Goal: Feedback & Contribution: Submit feedback/report problem

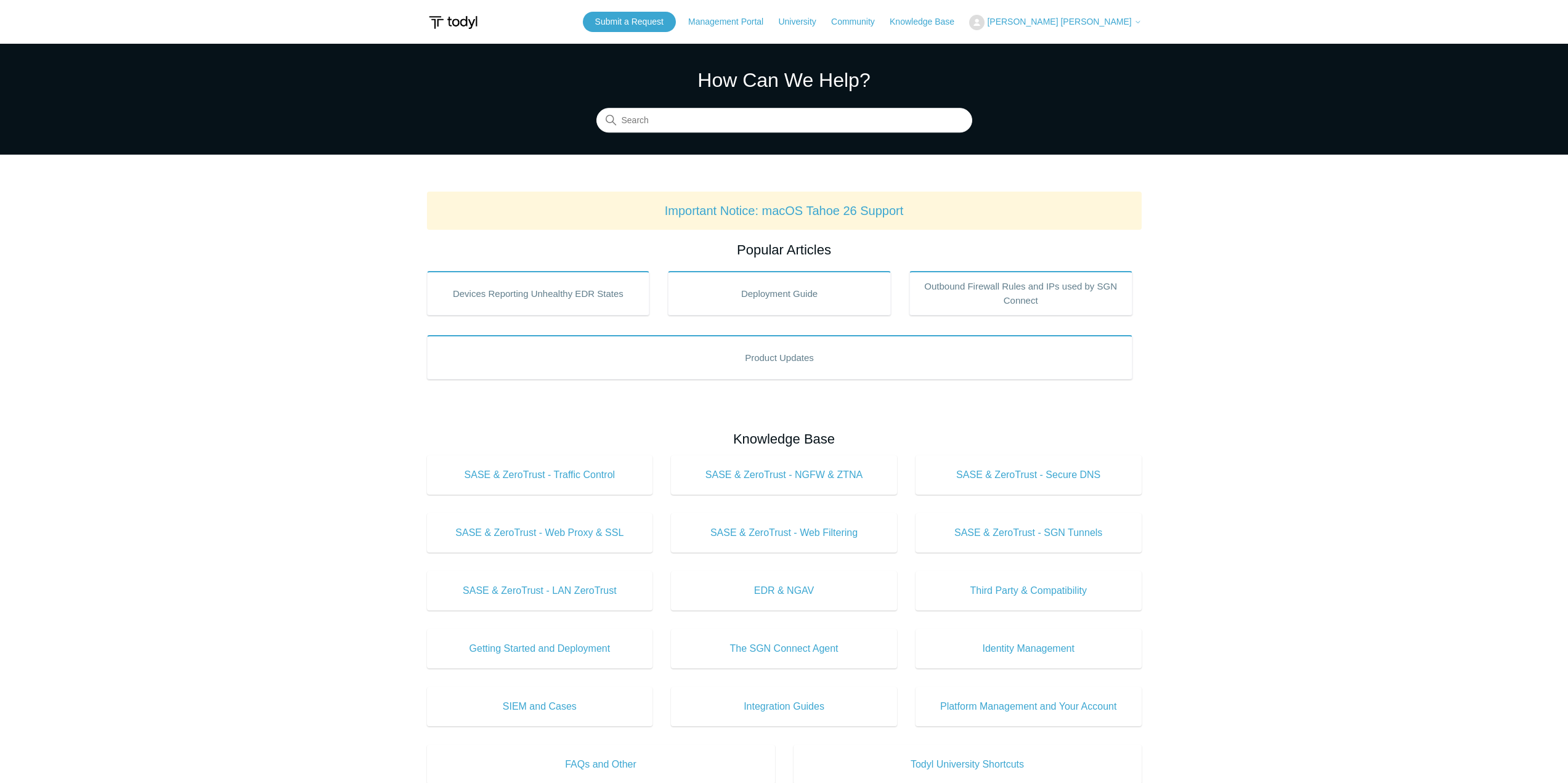
click at [1093, 28] on button "[PERSON_NAME] [PERSON_NAME]" at bounding box center [1055, 23] width 172 height 15
click at [1232, 223] on main "Todyl Support Center How Can We Help? Search Important Notice: macOS Tahoe 26 S…" at bounding box center [784, 577] width 1568 height 1066
drag, startPoint x: 719, startPoint y: 17, endPoint x: 730, endPoint y: 42, distance: 27.3
click at [675, 17] on link "Submit a Request" at bounding box center [629, 22] width 93 height 20
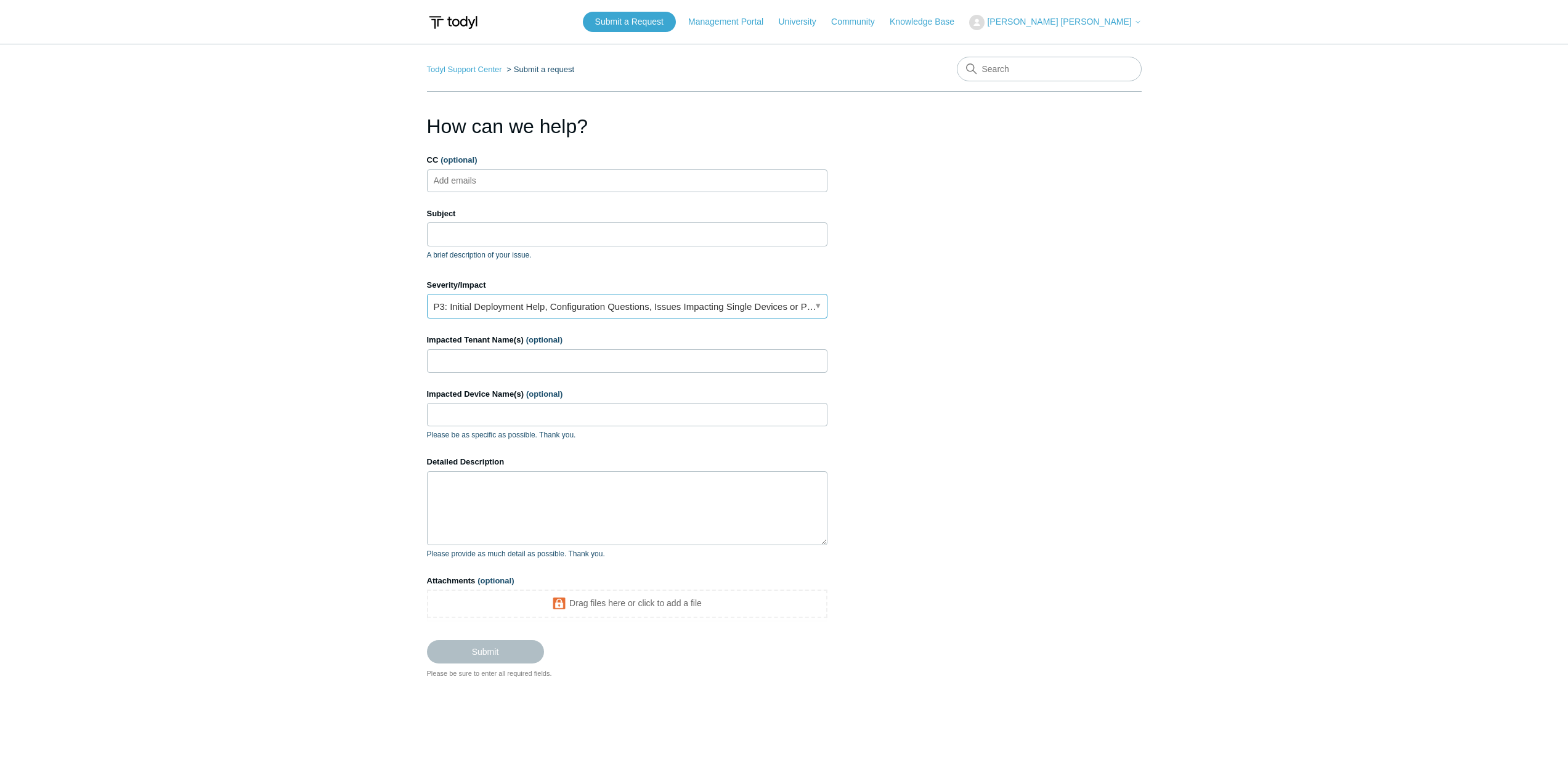
click at [744, 304] on link "P3: Initial Deployment Help, Configuration Questions, Issues Impacting Single D…" at bounding box center [627, 306] width 400 height 24
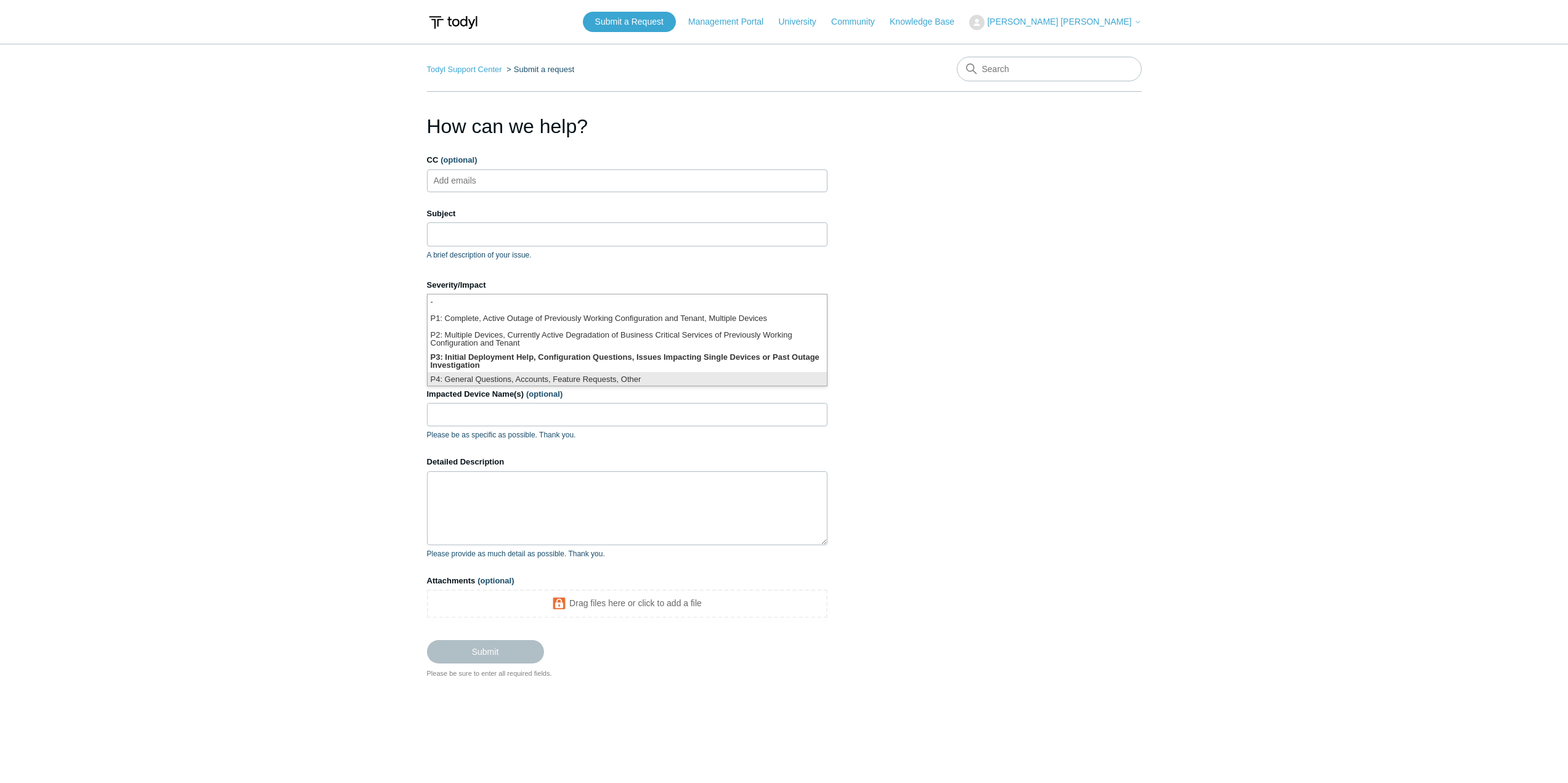
scroll to position [3, 0]
click at [750, 364] on li "P3: Initial Deployment Help, Configuration Questions, Issues Impacting Single D…" at bounding box center [627, 358] width 399 height 22
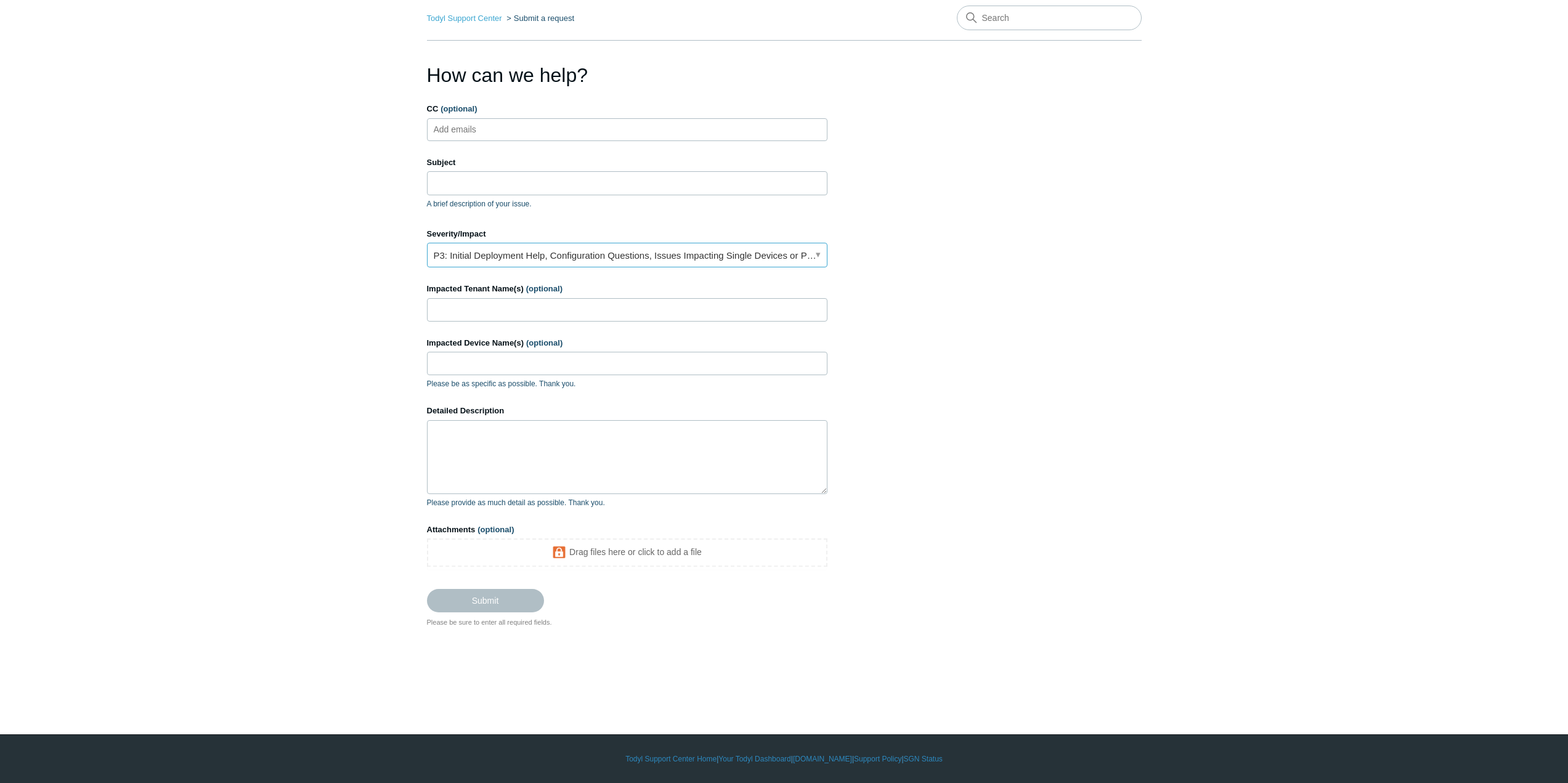
scroll to position [0, 0]
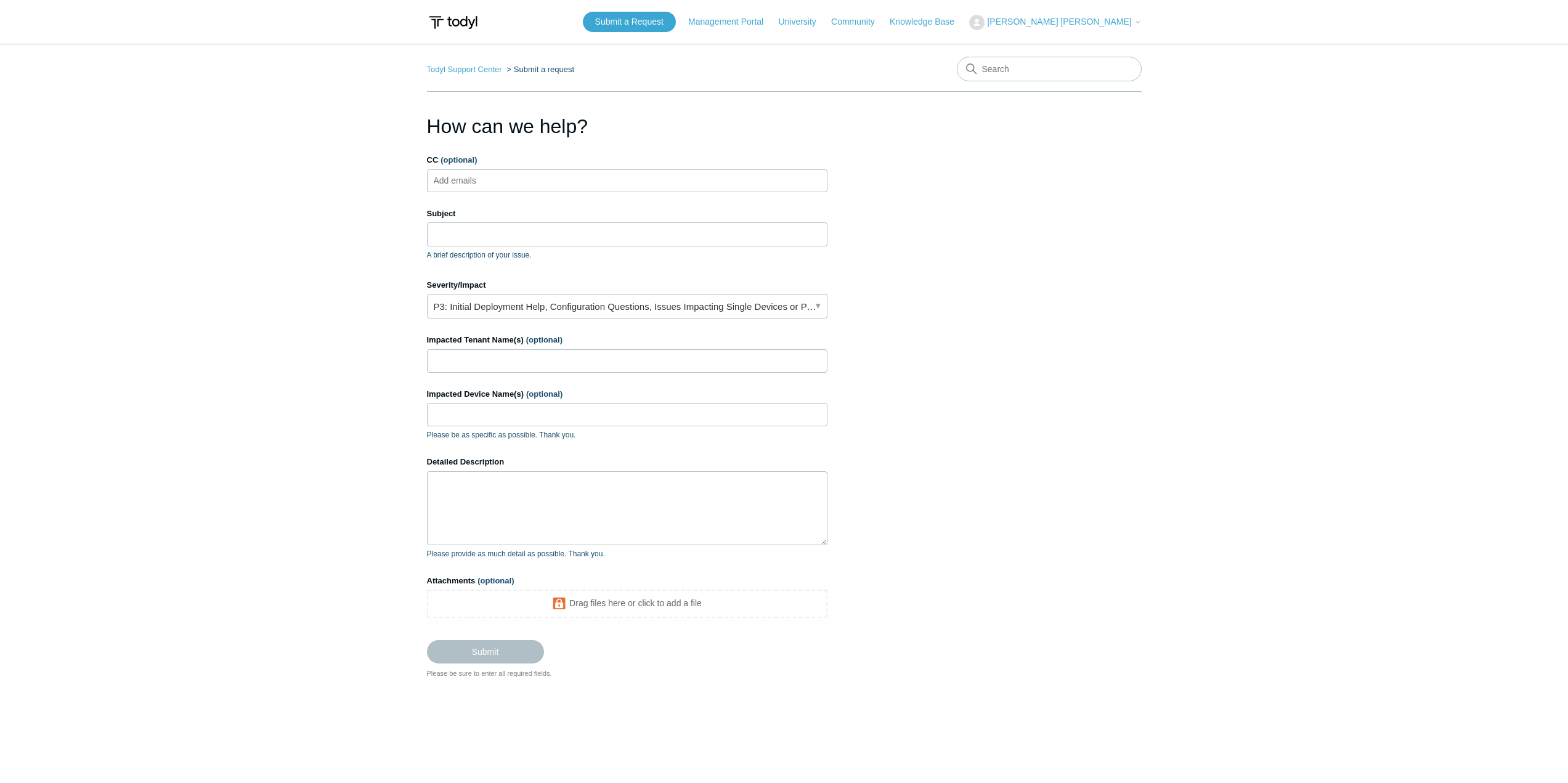
click at [1077, 245] on section "How can we help? CC (optional) Add emails Subject A brief description of your i…" at bounding box center [784, 395] width 715 height 567
click at [666, 176] on ul "Add emails" at bounding box center [627, 180] width 400 height 23
click at [690, 230] on input "Subject" at bounding box center [627, 234] width 400 height 24
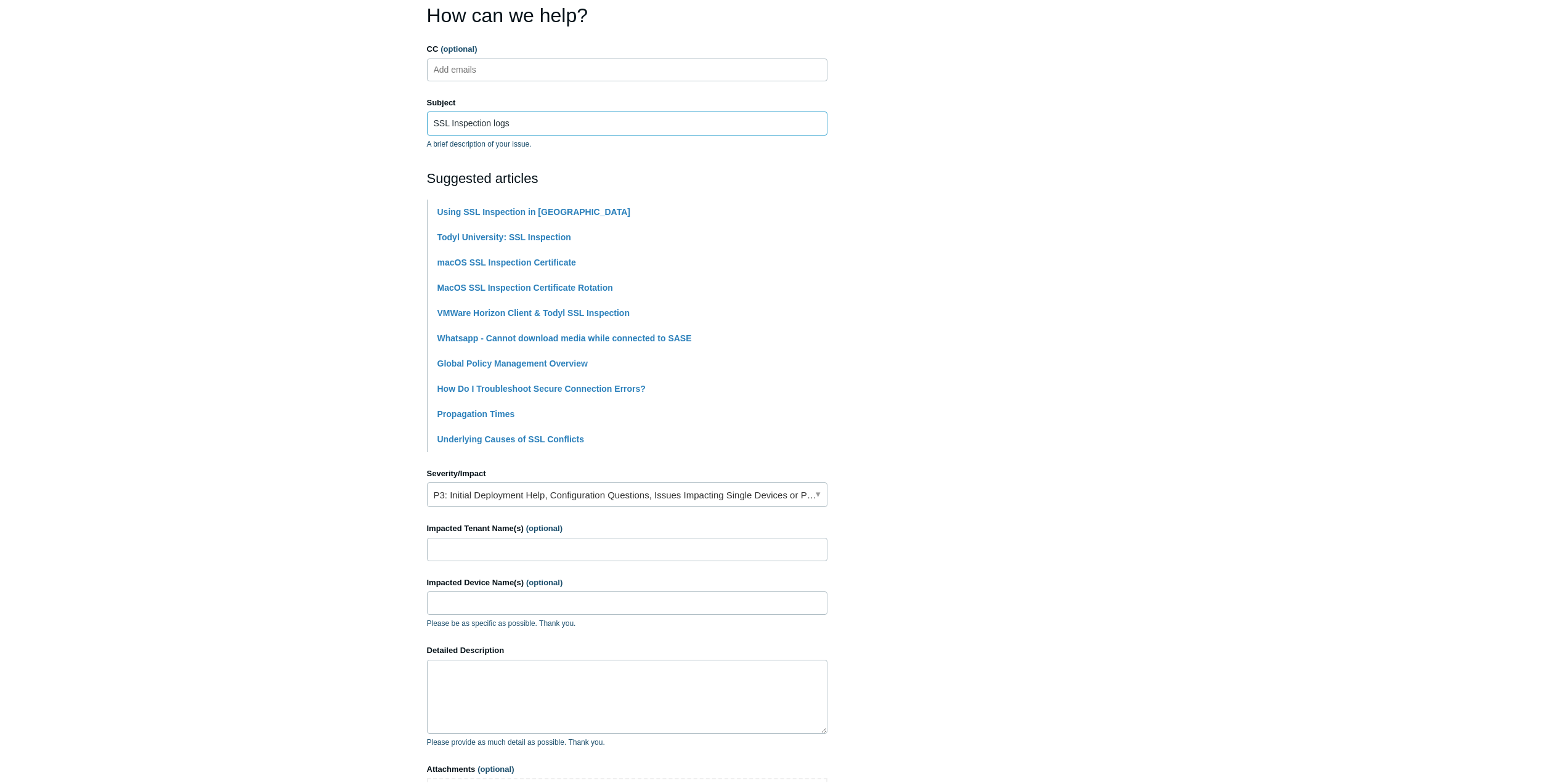
scroll to position [123, 0]
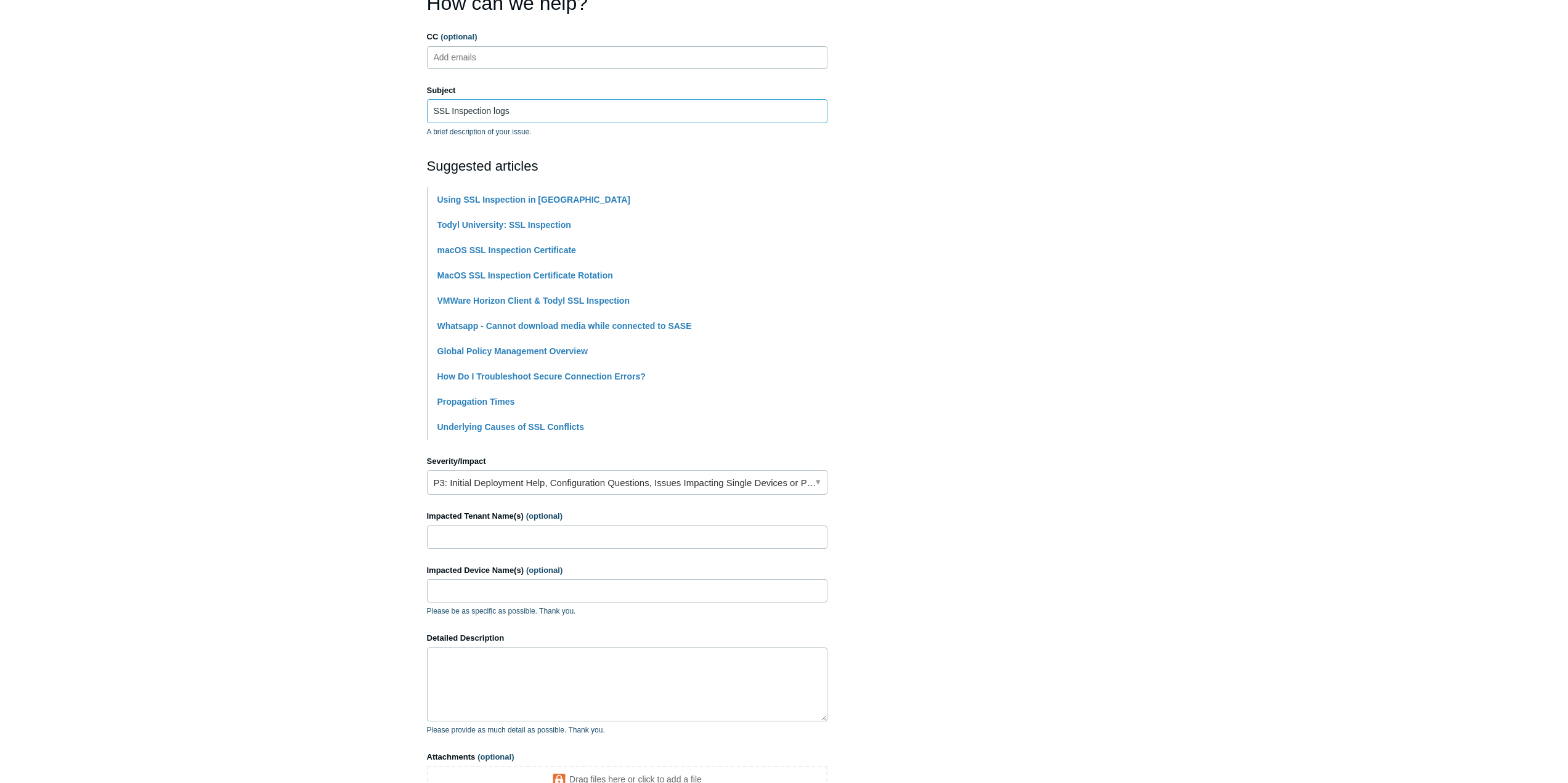
type input "SSL Inspection logs"
click at [674, 545] on input "Impacted Tenant Name(s) (optional)" at bounding box center [627, 537] width 400 height 24
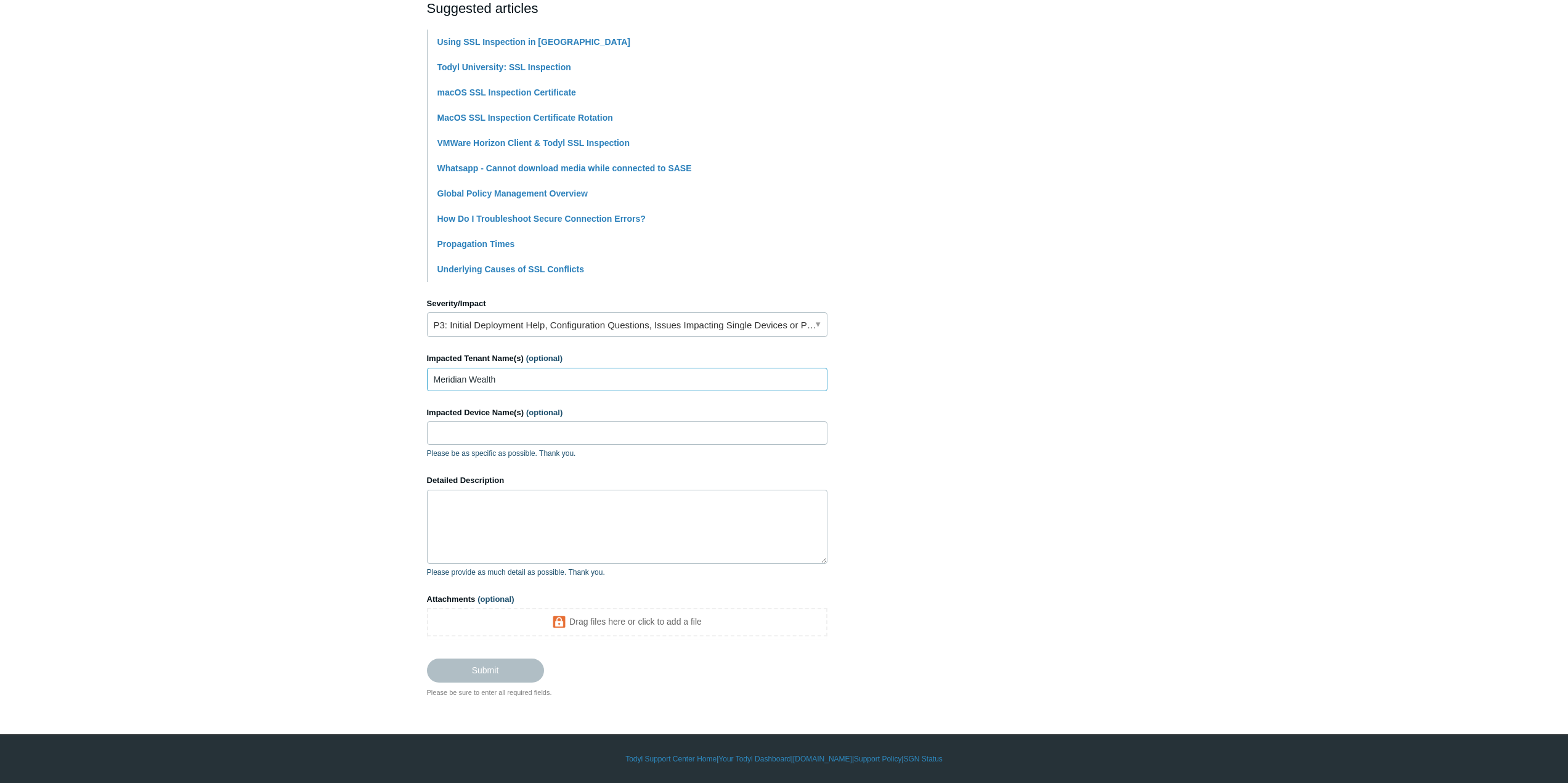
type input "Meridian Wealth"
click at [669, 434] on input "Impacted Device Name(s) (optional)" at bounding box center [627, 433] width 400 height 24
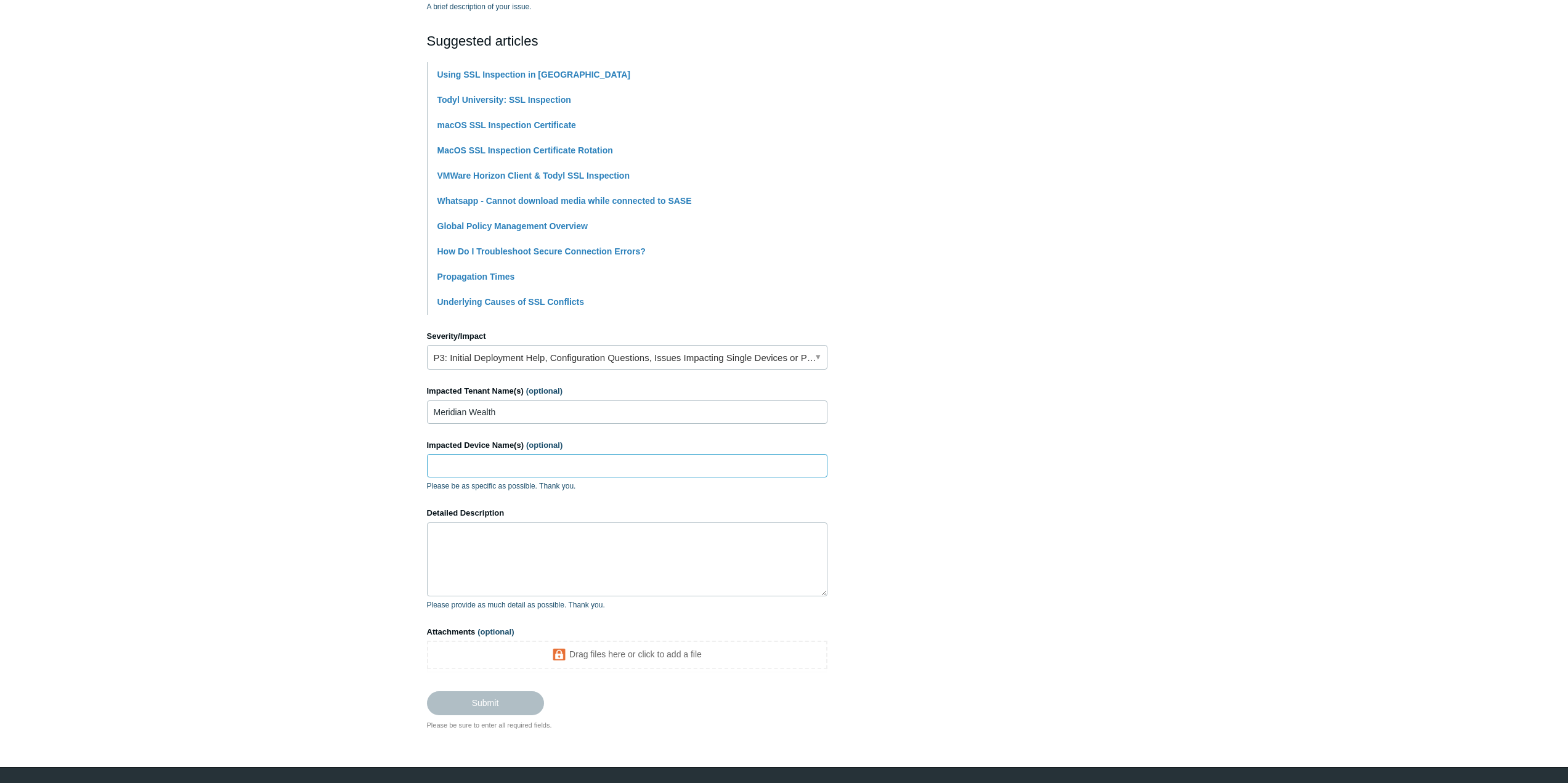
scroll to position [219, 0]
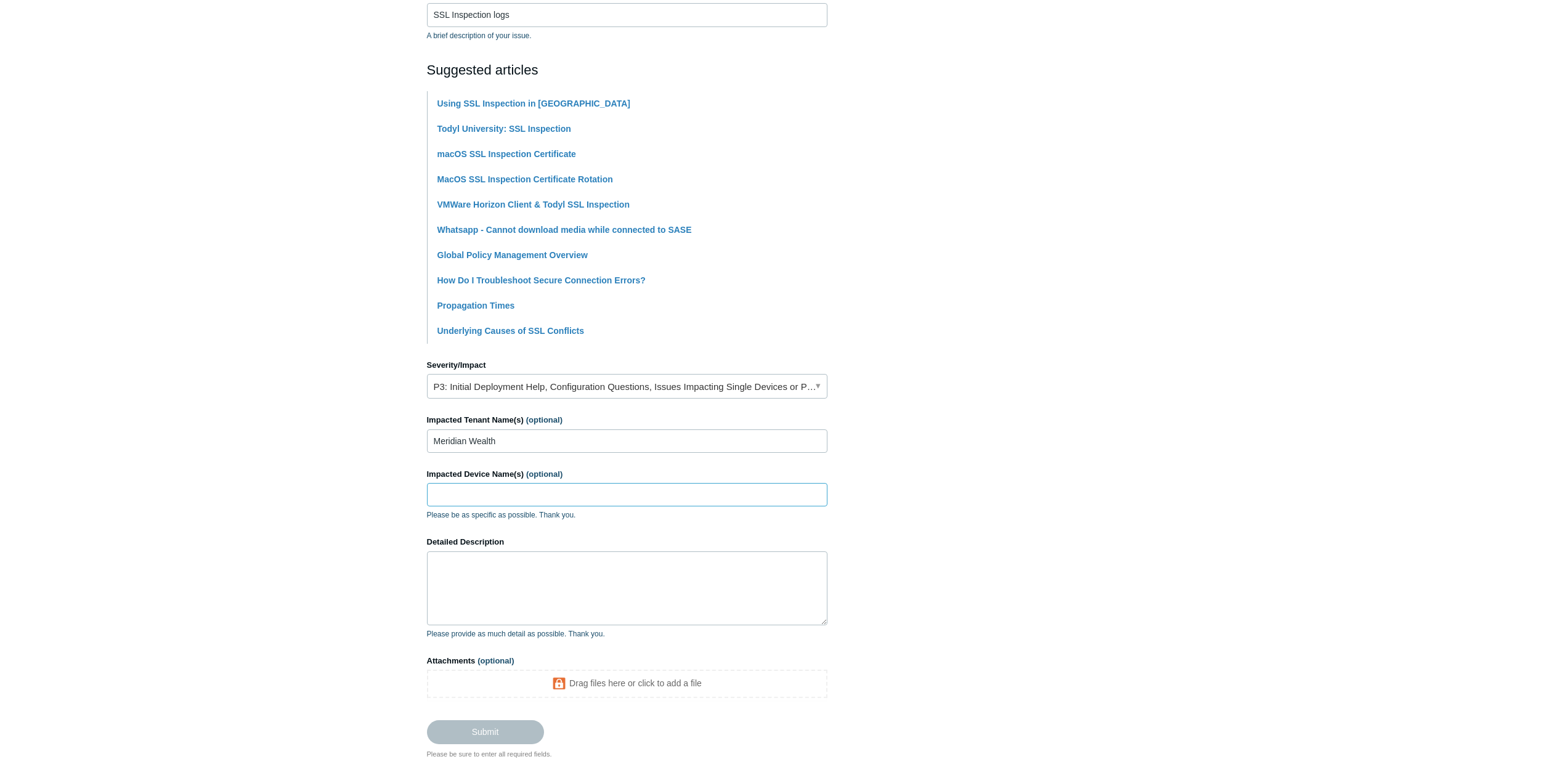
click at [517, 499] on input "Impacted Device Name(s) (optional)" at bounding box center [627, 495] width 400 height 24
paste input "MERLEX-LT-48"
type input "MERLEX-LT-48"
click at [547, 574] on textarea "Detailed Description" at bounding box center [627, 589] width 400 height 74
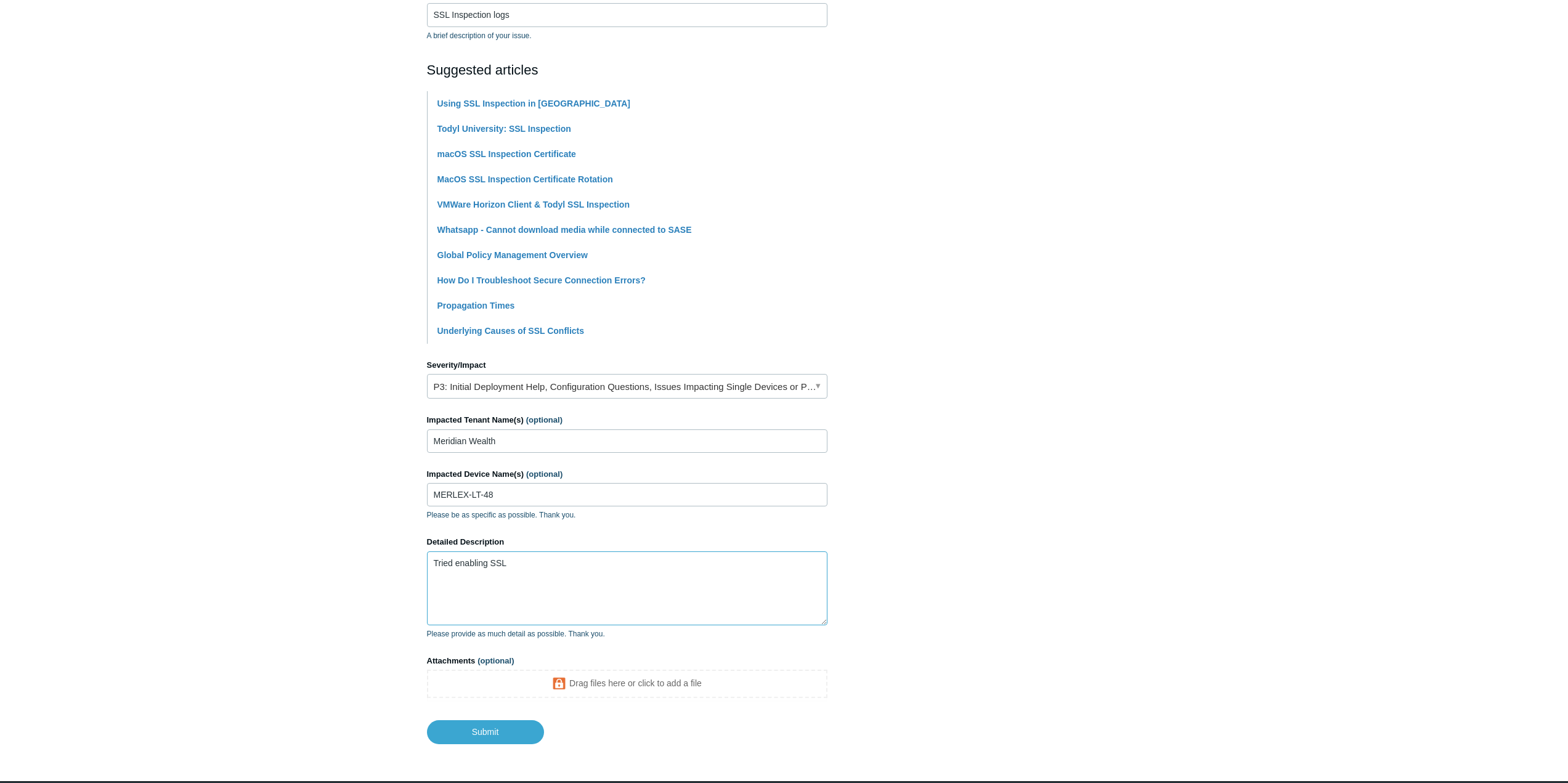
click at [613, 586] on textarea "Tried enabling SSL" at bounding box center [627, 589] width 400 height 74
click at [653, 594] on textarea "Tried enabling SSL for this user and one of the applications they use started g…" at bounding box center [627, 589] width 400 height 74
click at [552, 563] on textarea "Tried enabling SSL for this user and one of the applications they use started g…" at bounding box center [627, 589] width 400 height 74
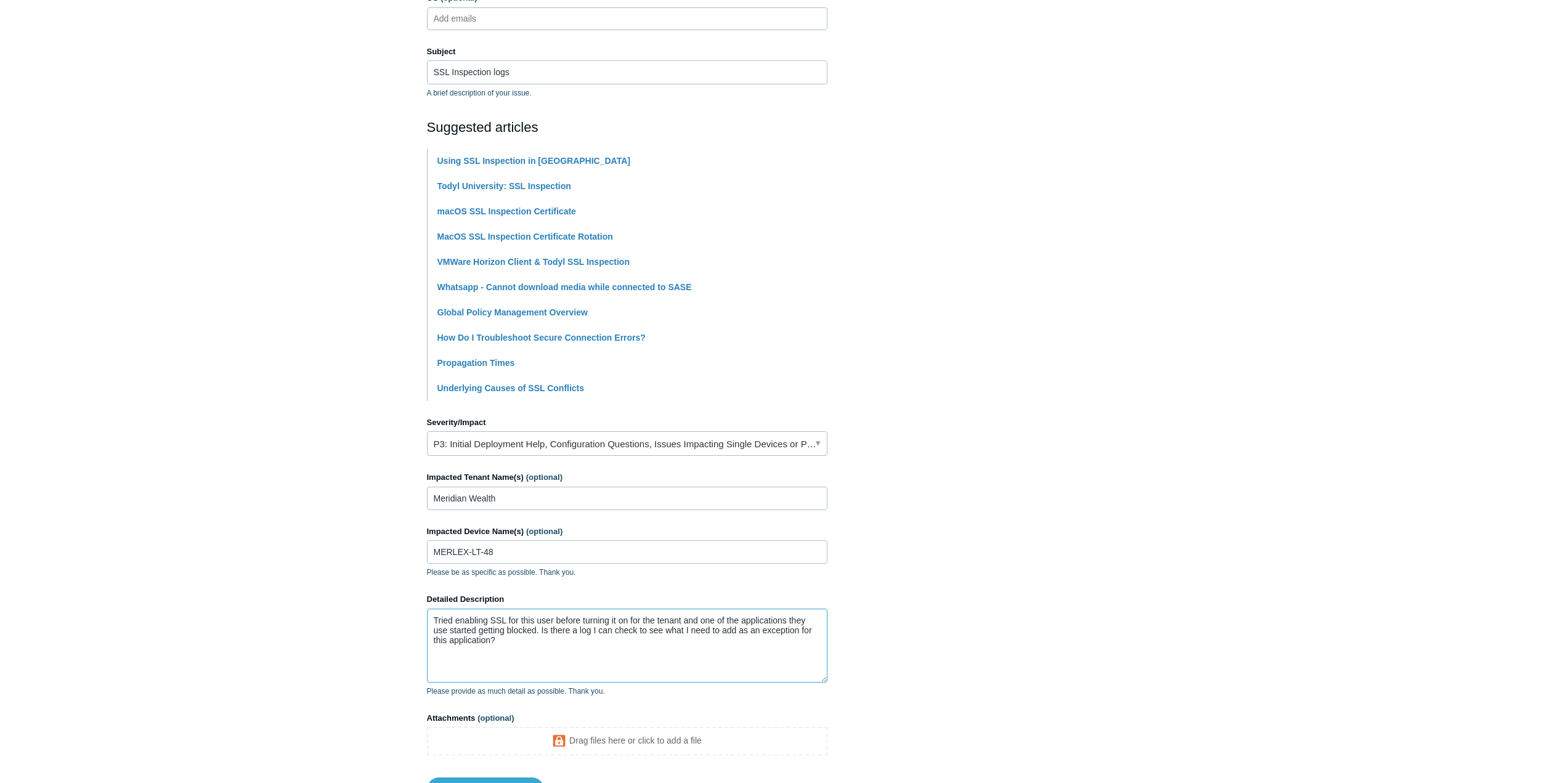
scroll to position [266, 0]
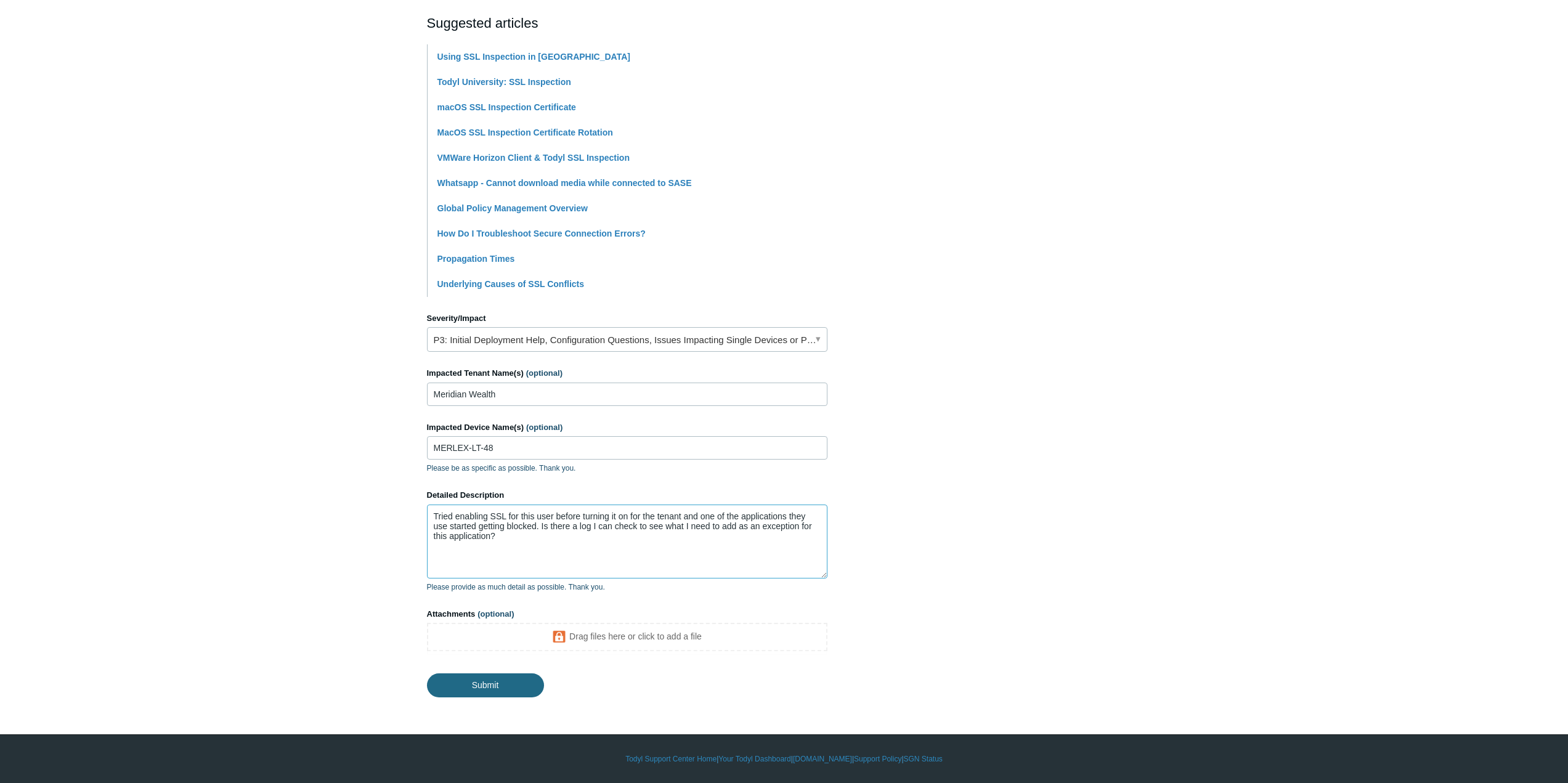
type textarea "Tried enabling SSL for this user before turning it on for the tenant and one of…"
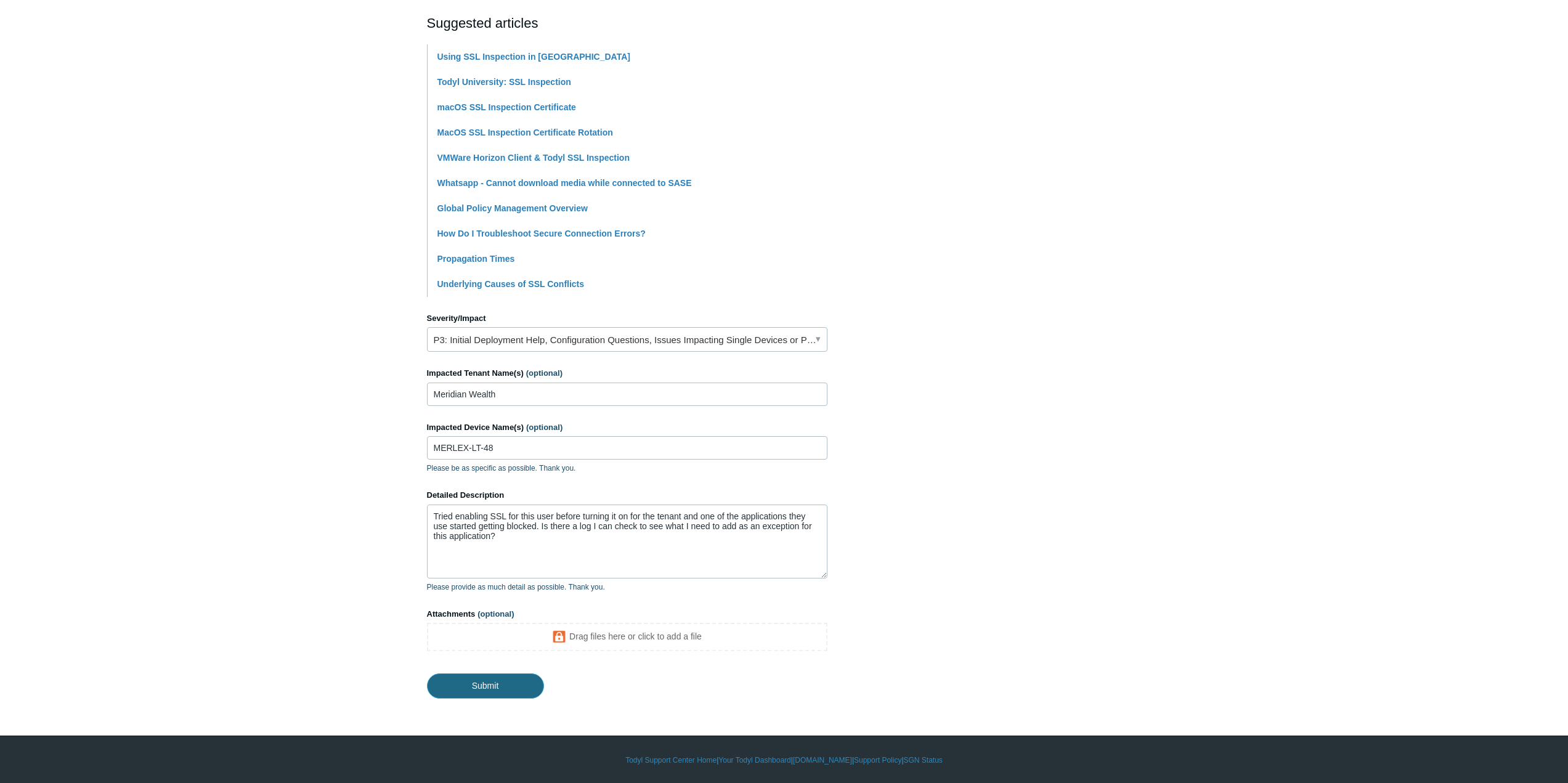
click at [486, 683] on input "Submit" at bounding box center [485, 685] width 117 height 24
